Goal: Task Accomplishment & Management: Manage account settings

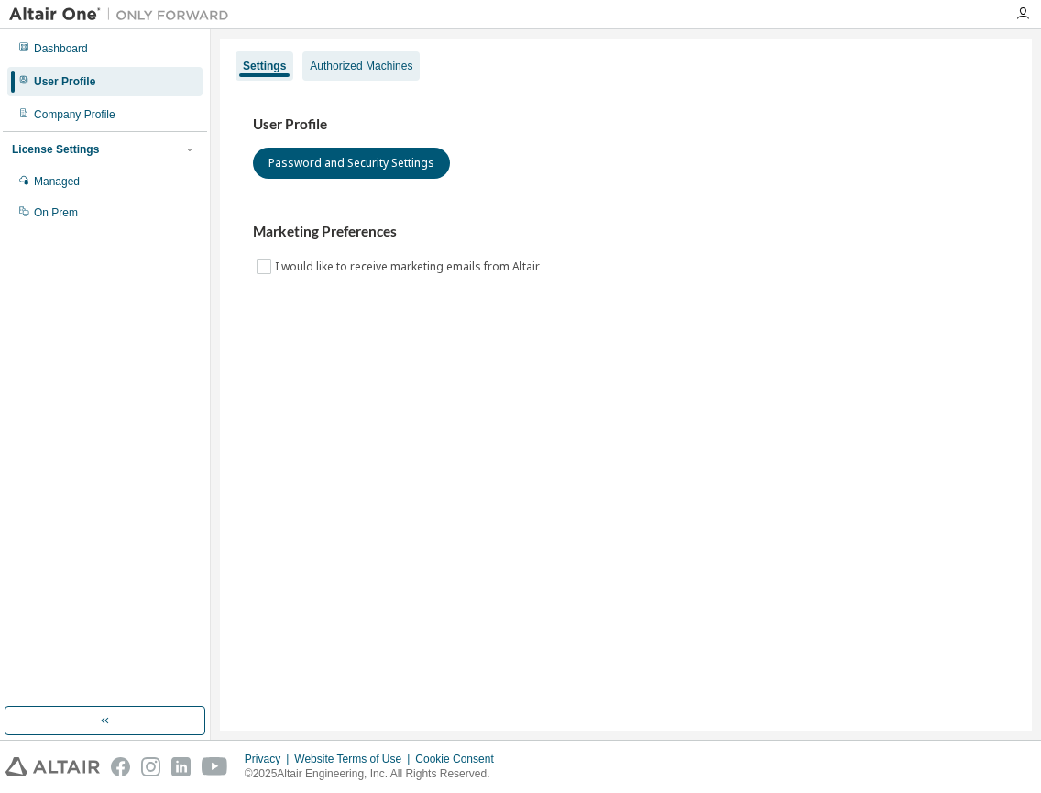
click at [377, 71] on div "Authorized Machines" at bounding box center [361, 66] width 103 height 15
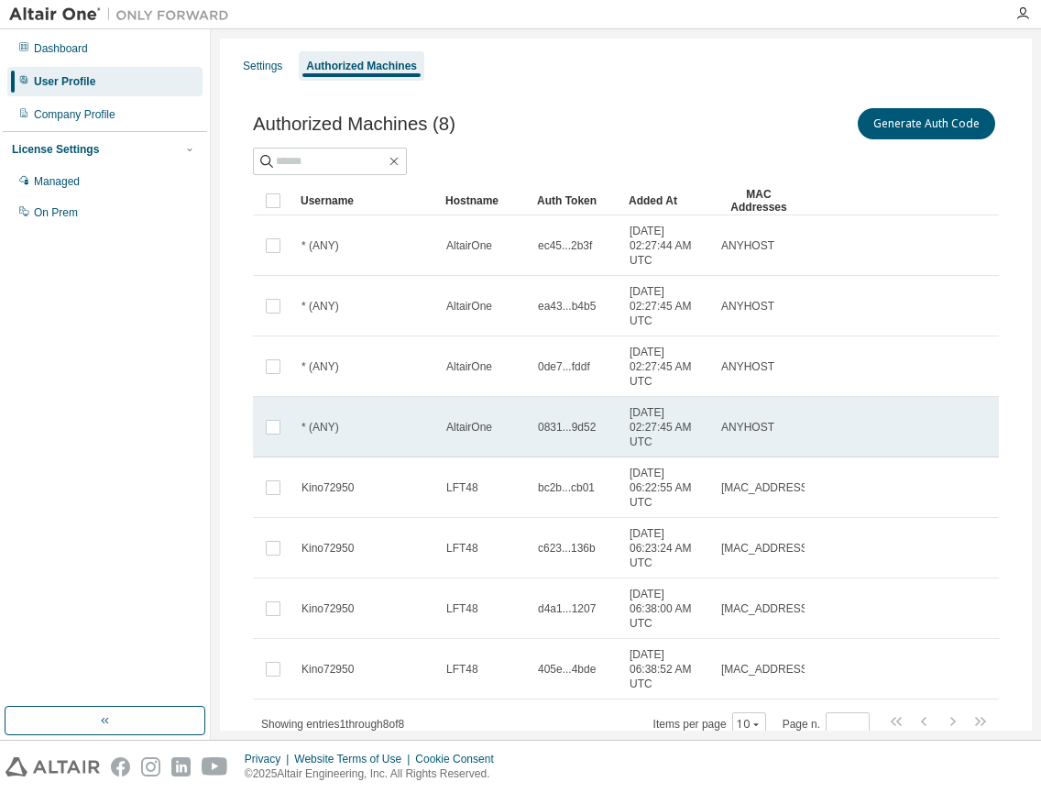
scroll to position [65, 0]
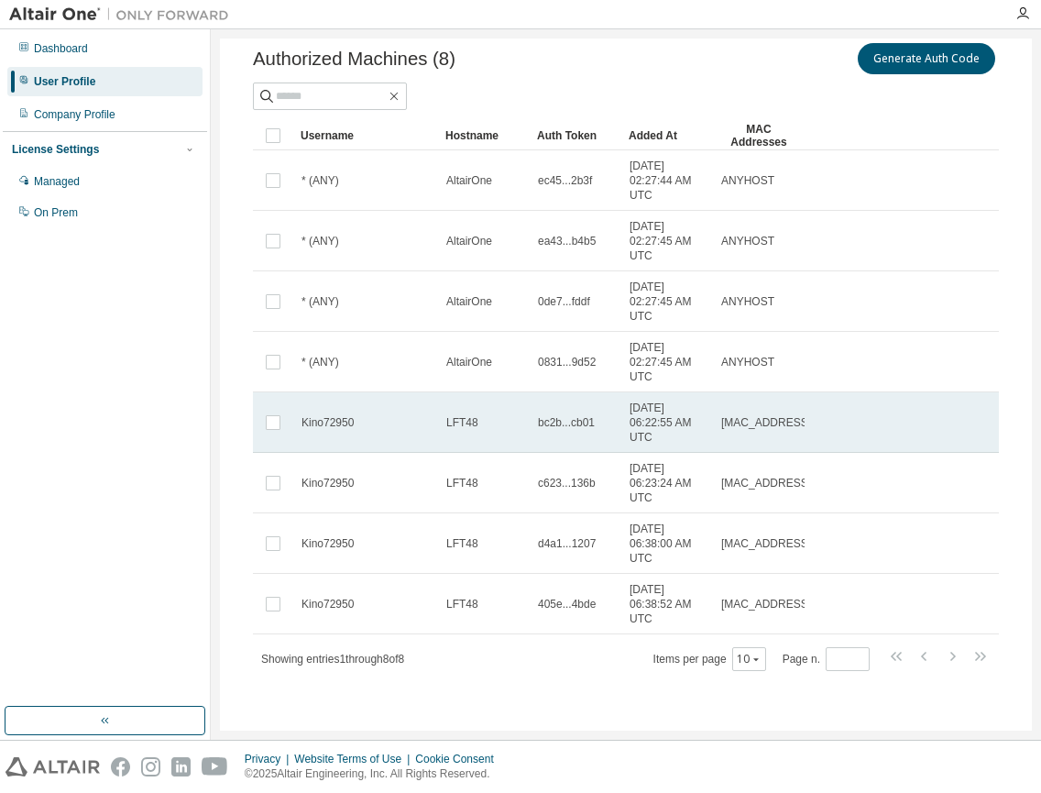
click at [291, 436] on td at bounding box center [273, 422] width 40 height 60
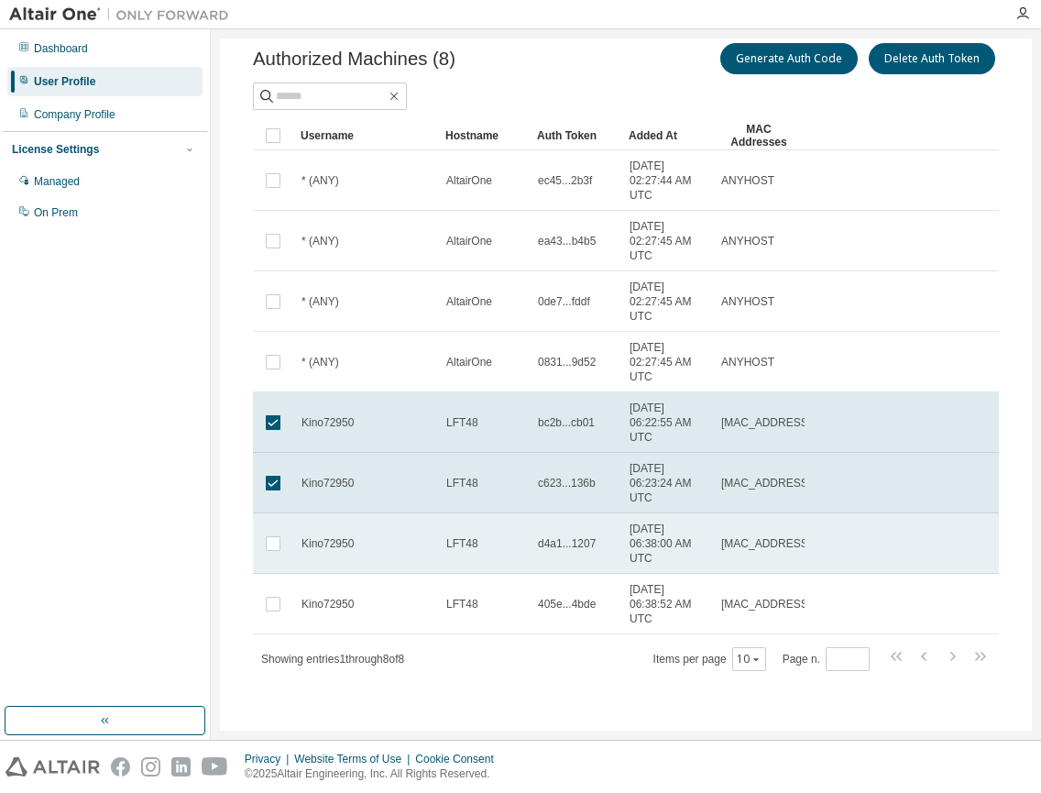
click at [286, 541] on td at bounding box center [273, 543] width 40 height 60
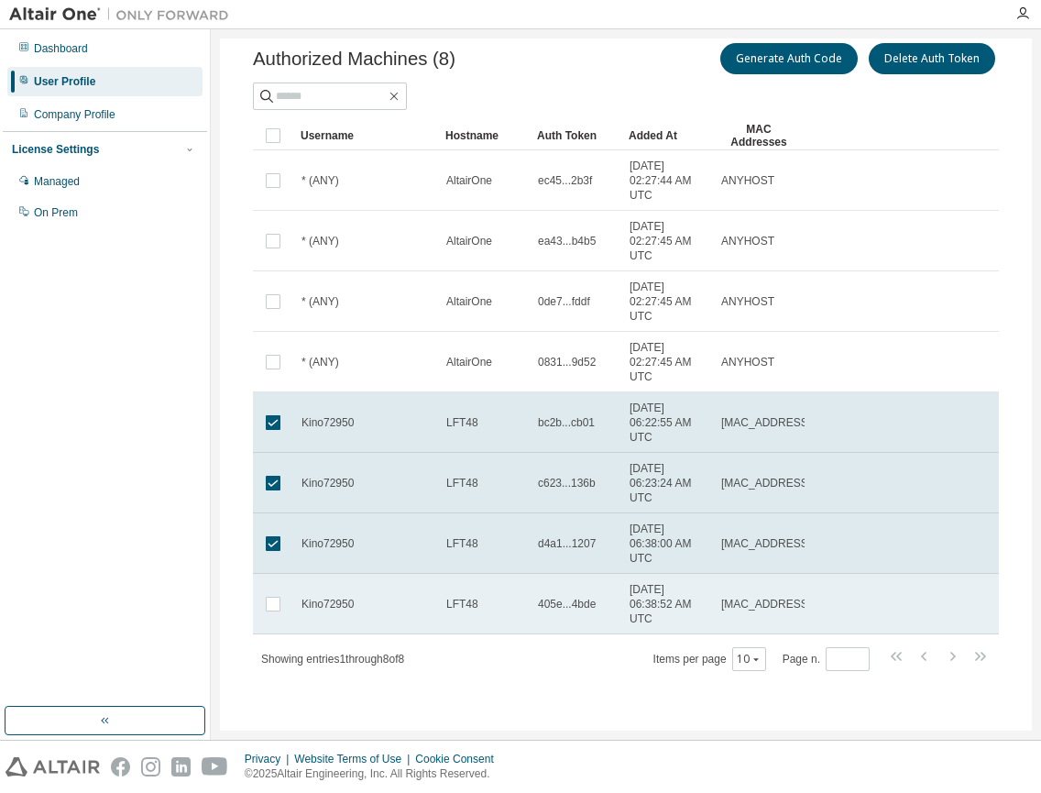
click at [287, 608] on td at bounding box center [273, 604] width 40 height 60
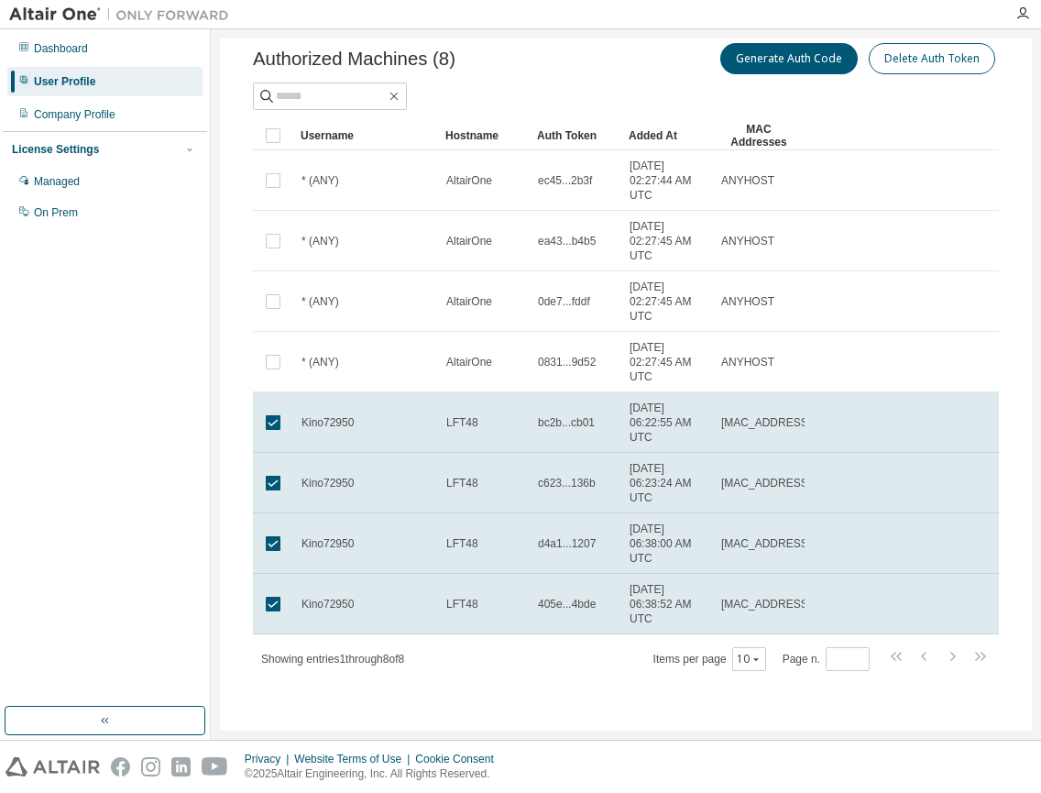
scroll to position [0, 0]
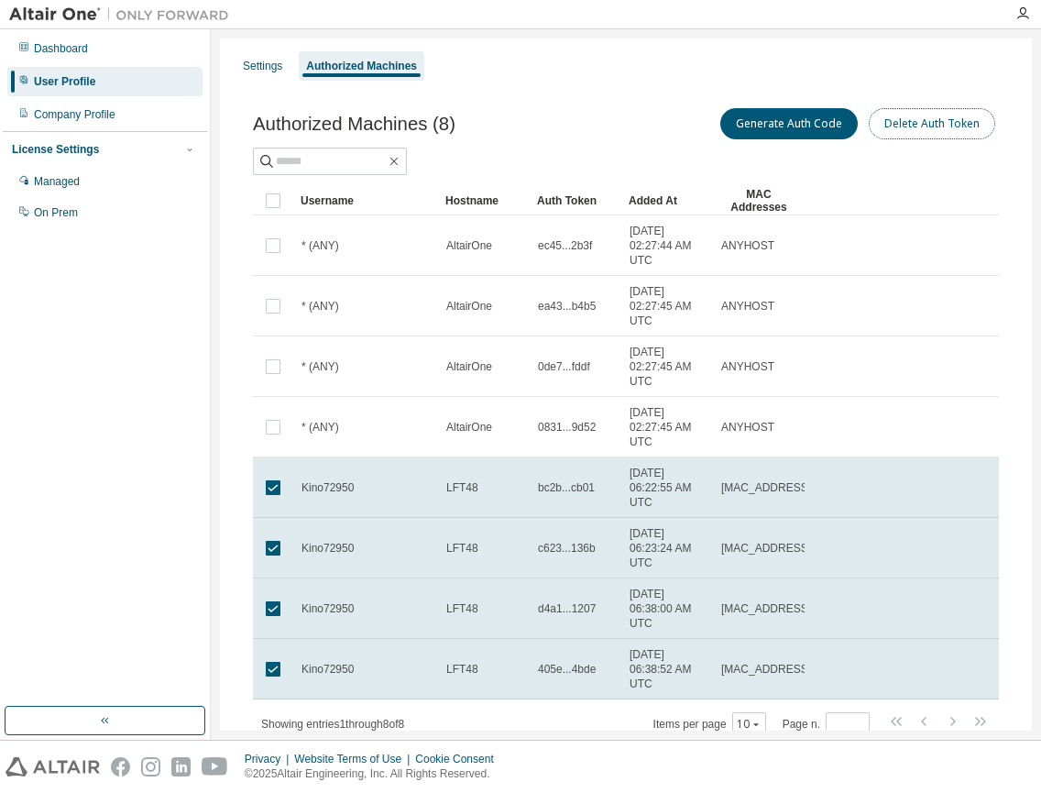
click at [940, 132] on button "Delete Auth Token" at bounding box center [932, 123] width 126 height 31
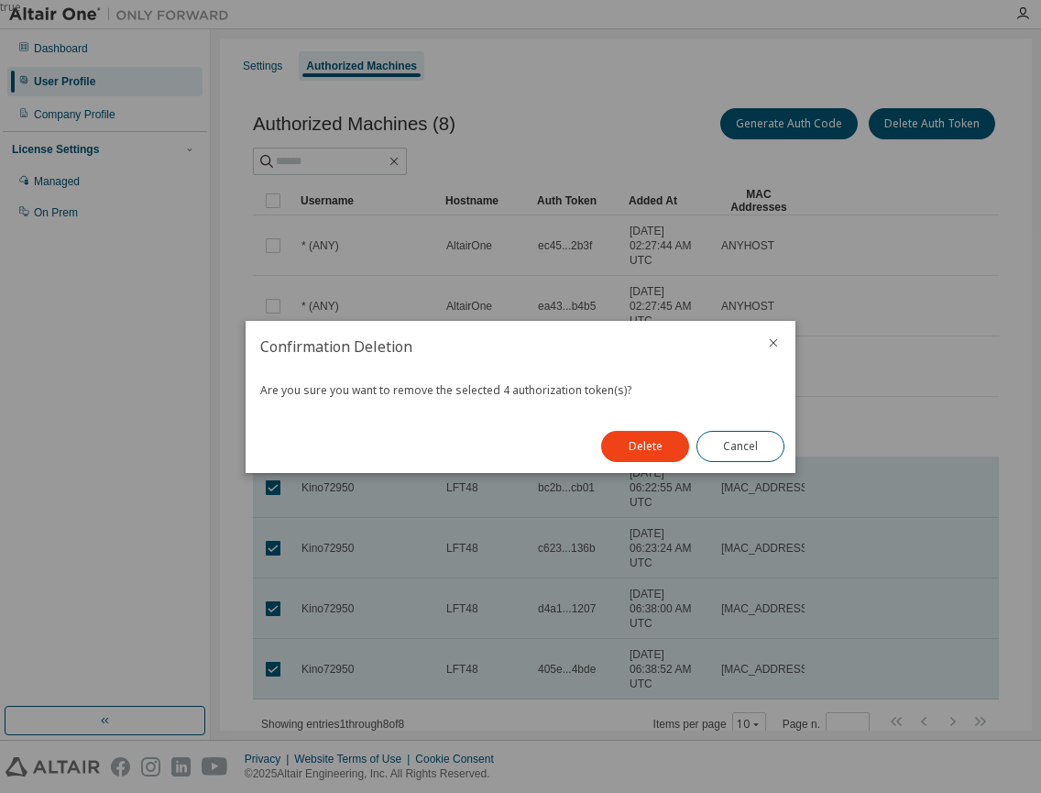
click at [639, 448] on button "Delete" at bounding box center [645, 446] width 88 height 31
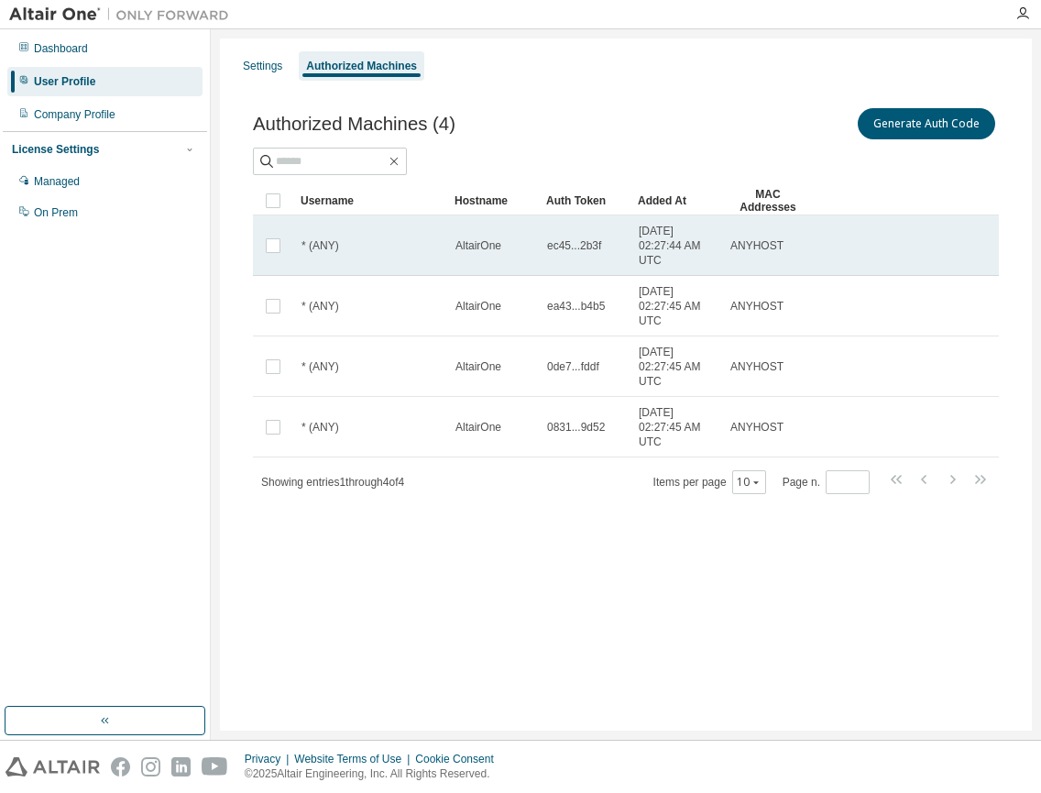
click at [269, 262] on td at bounding box center [273, 245] width 40 height 60
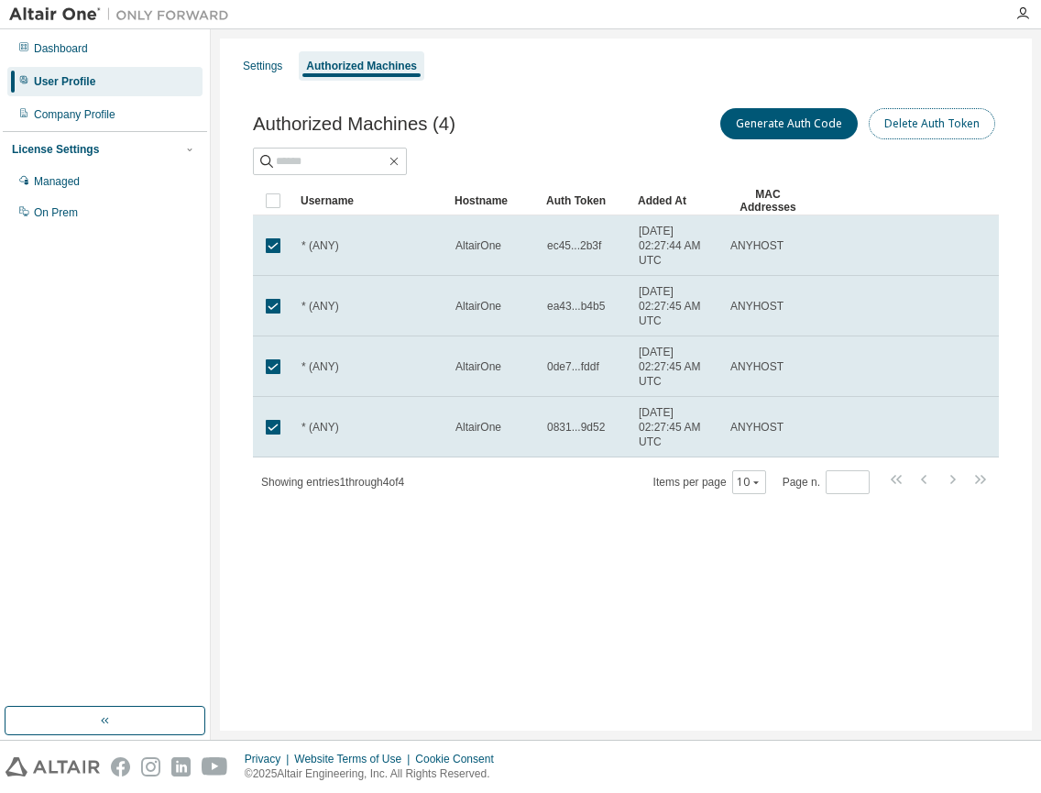
click at [894, 131] on button "Delete Auth Token" at bounding box center [932, 123] width 126 height 31
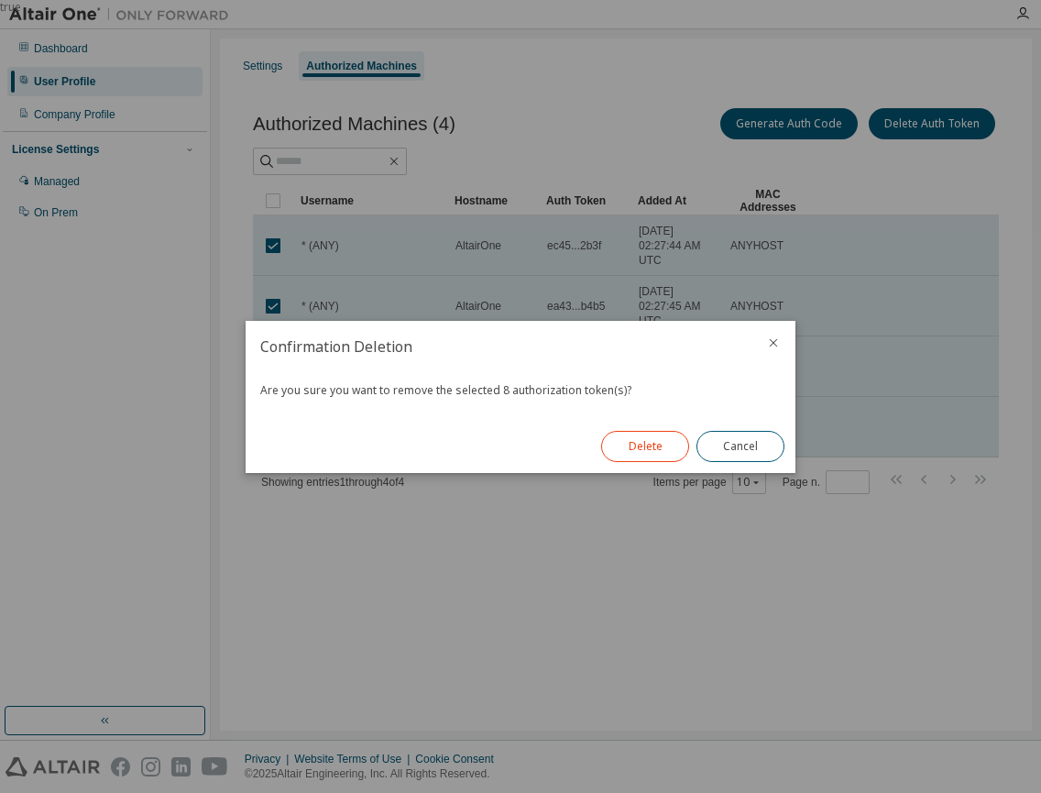
click at [643, 442] on button "Delete" at bounding box center [645, 446] width 88 height 31
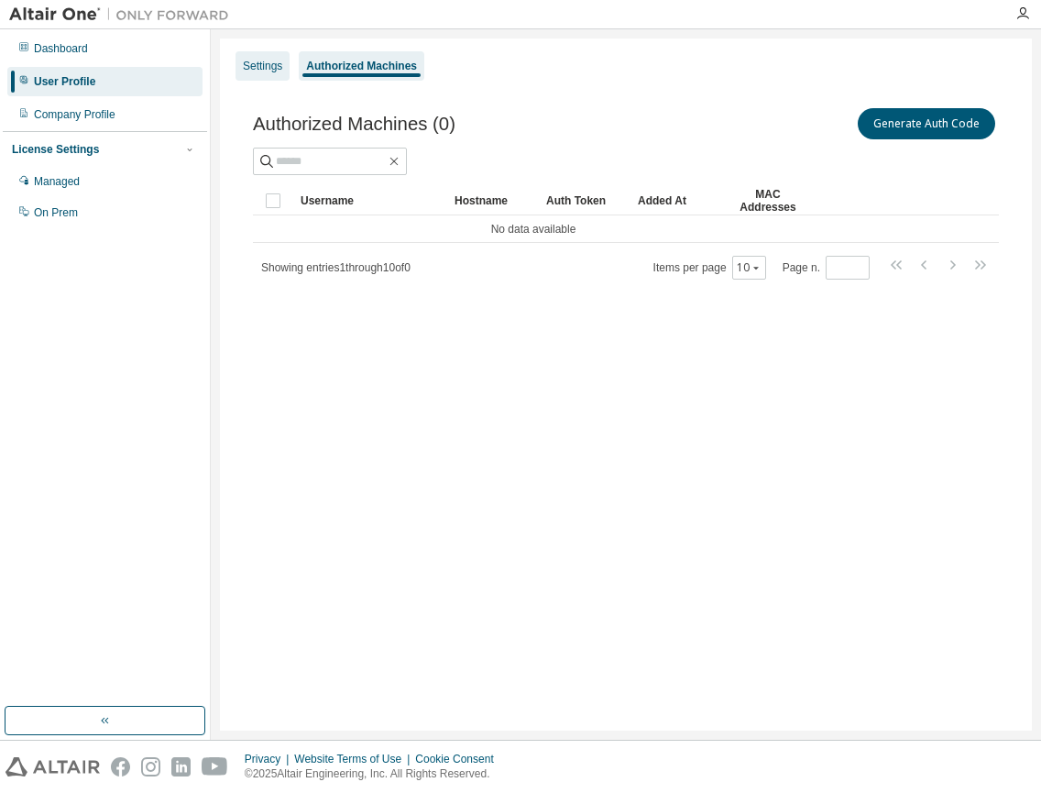
click at [272, 70] on div "Settings" at bounding box center [262, 66] width 39 height 15
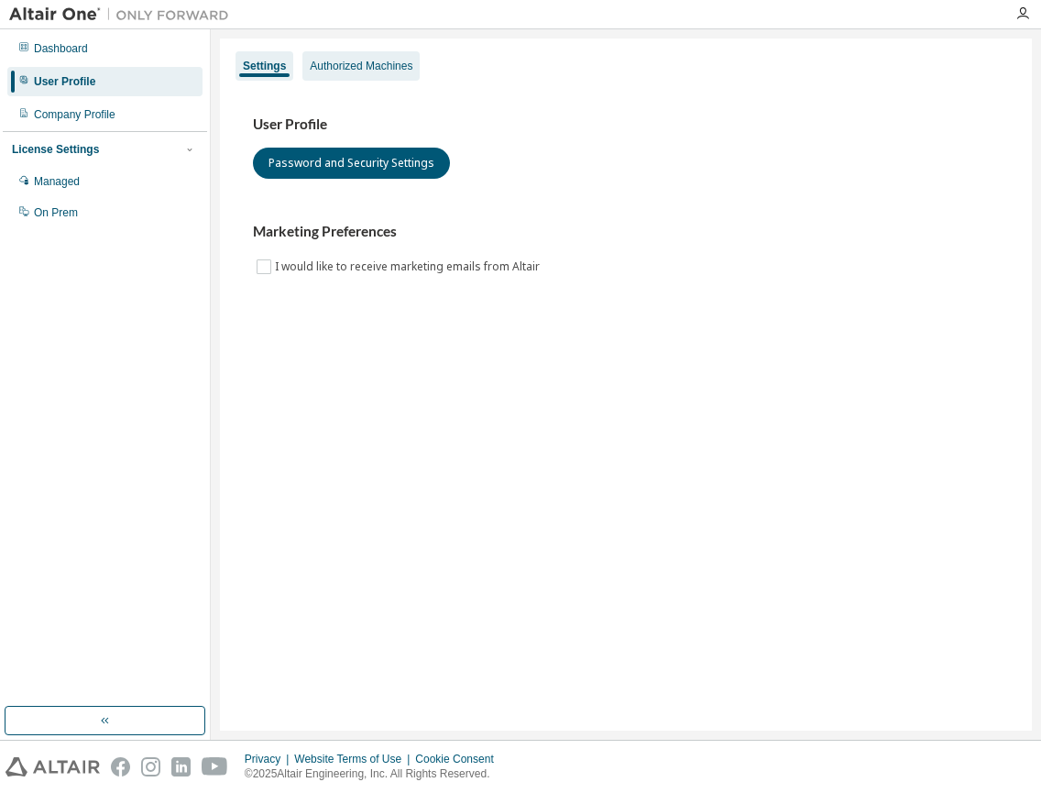
click at [333, 72] on div "Authorized Machines" at bounding box center [361, 66] width 103 height 15
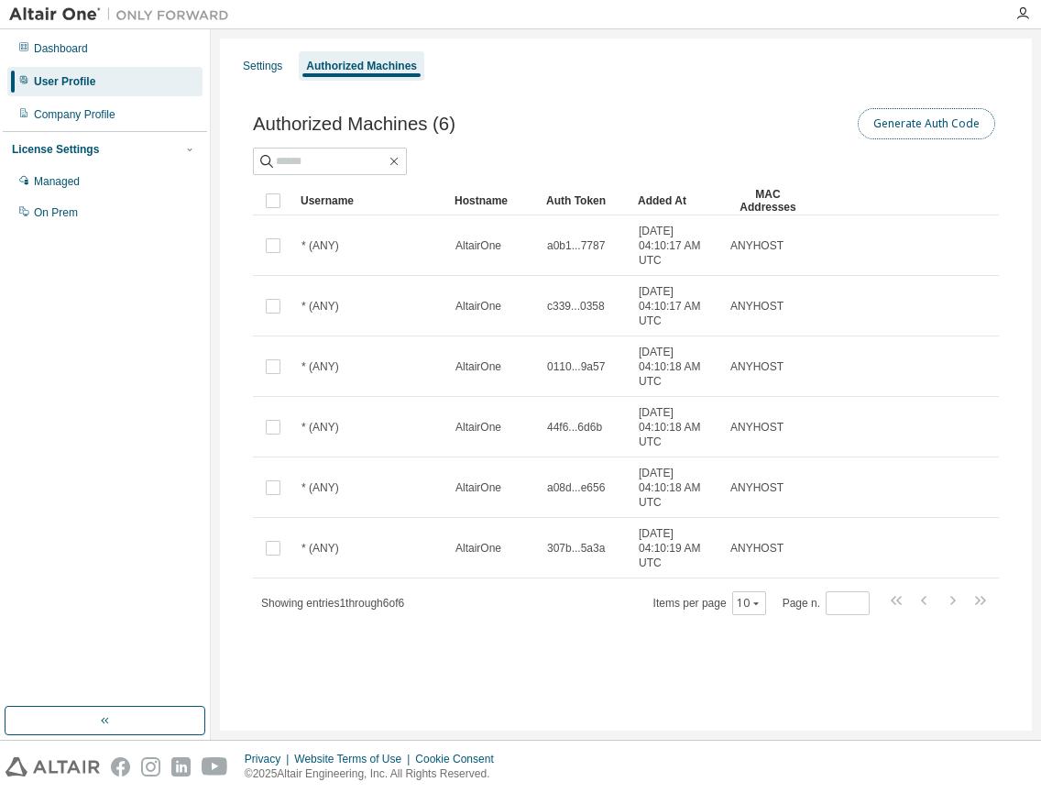
click at [894, 122] on button "Generate Auth Code" at bounding box center [926, 123] width 137 height 31
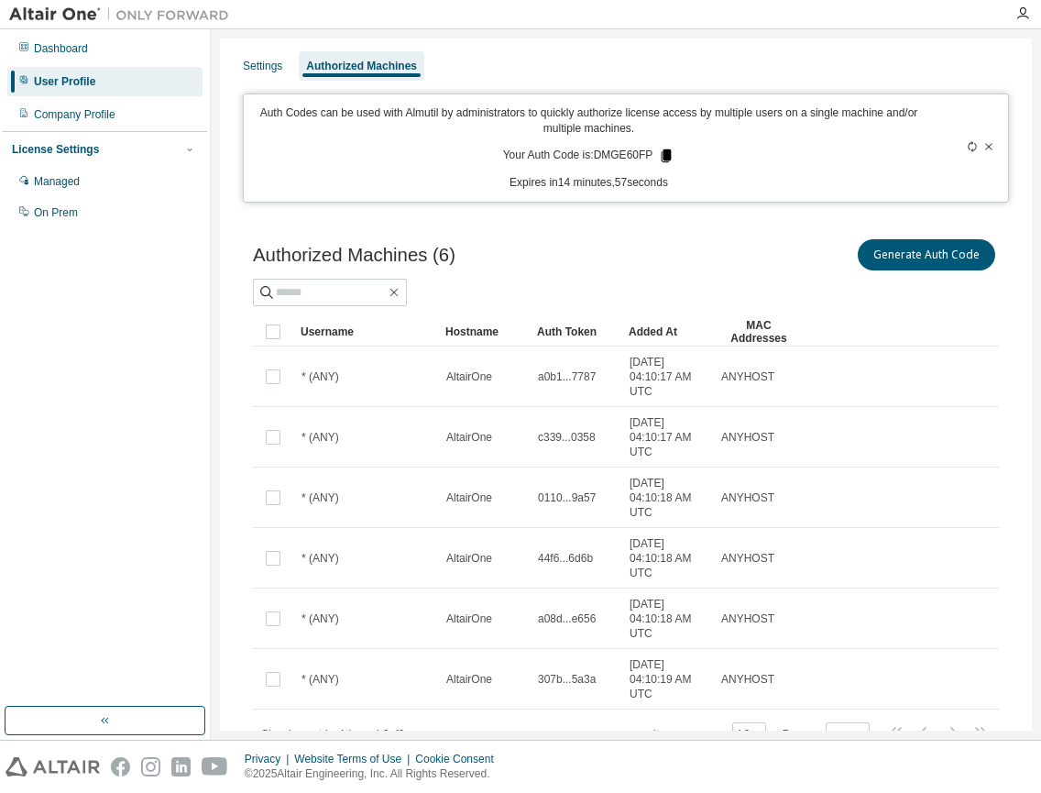
click at [663, 158] on icon at bounding box center [667, 155] width 10 height 13
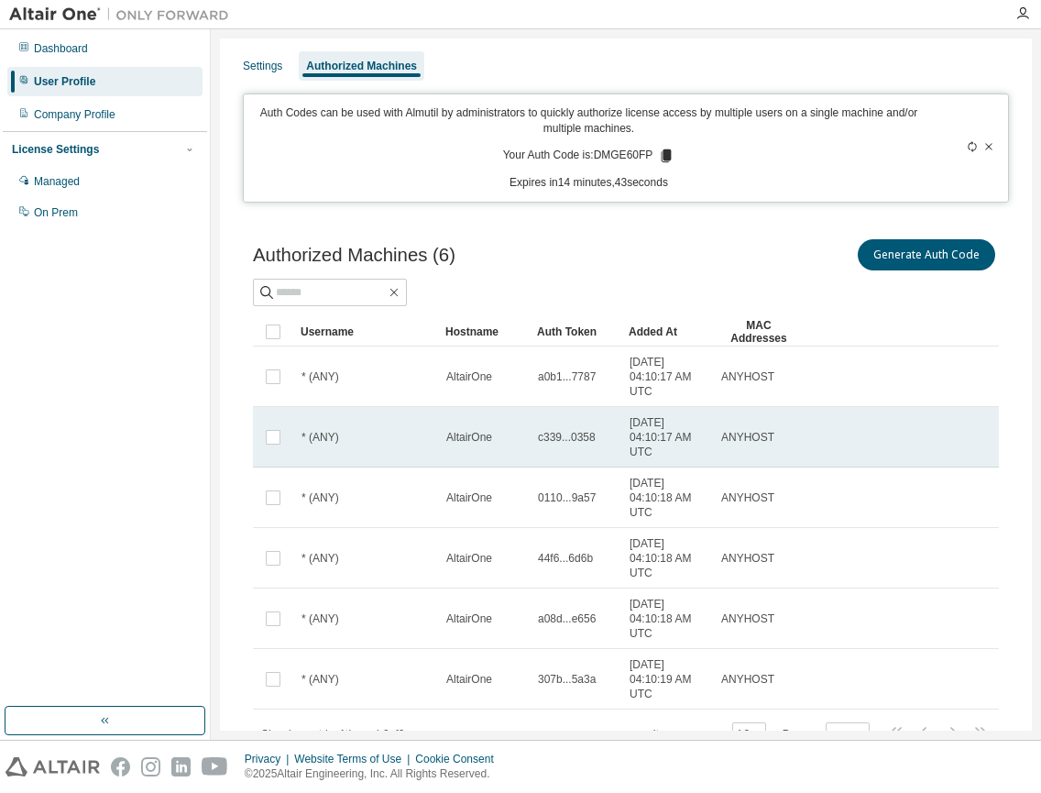
scroll to position [75, 0]
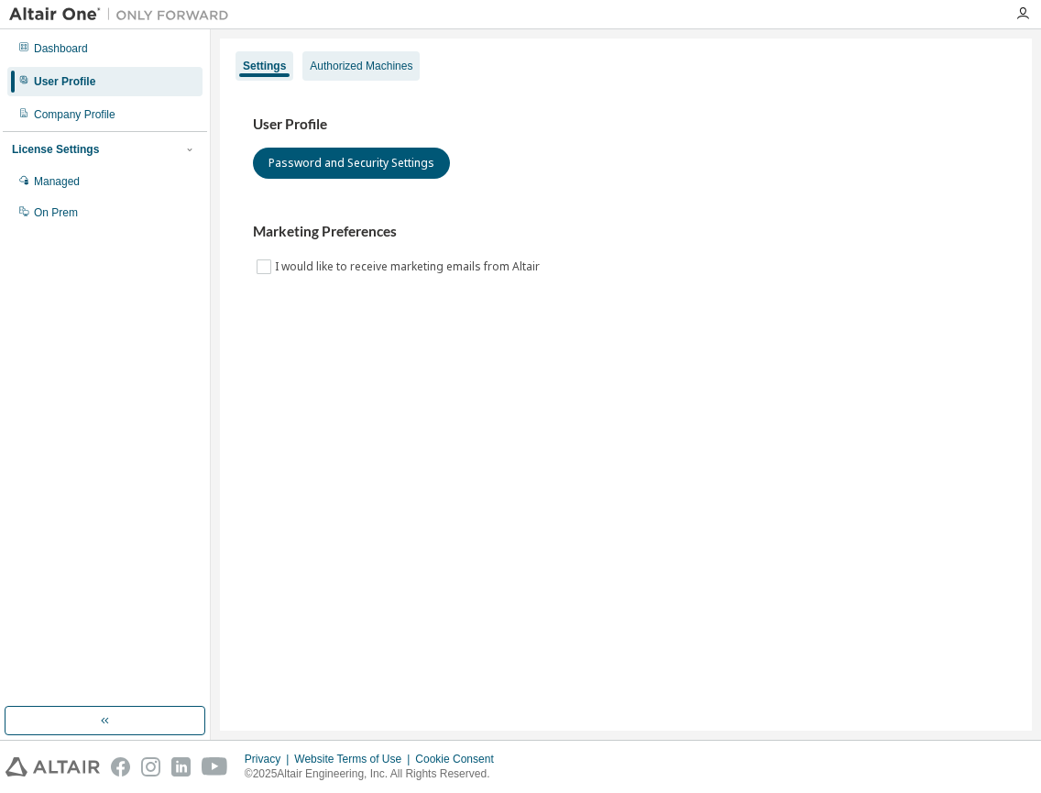
click at [348, 61] on div "Authorized Machines" at bounding box center [361, 66] width 103 height 15
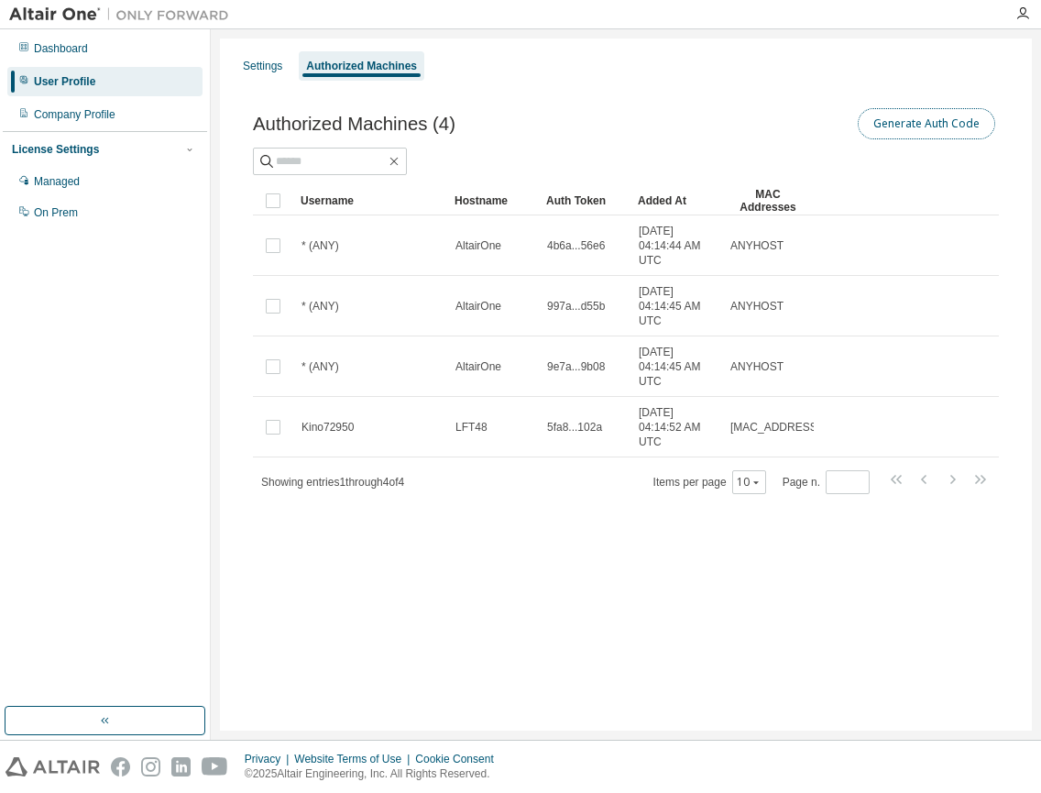
click at [908, 127] on button "Generate Auth Code" at bounding box center [926, 123] width 137 height 31
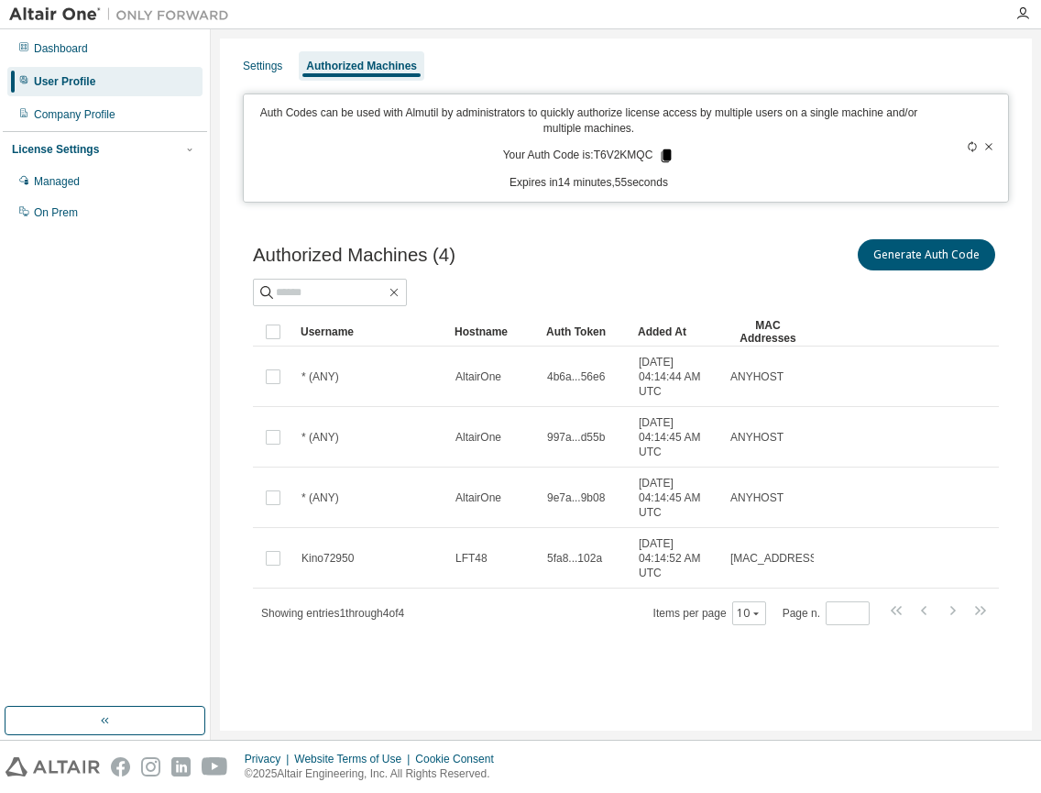
click at [670, 159] on icon at bounding box center [667, 155] width 10 height 13
click at [666, 156] on icon at bounding box center [667, 155] width 10 height 13
